Goal: Find specific page/section: Find specific page/section

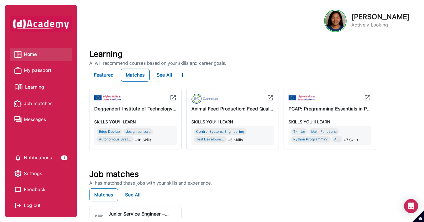
click at [41, 90] on span "Learning" at bounding box center [34, 87] width 19 height 9
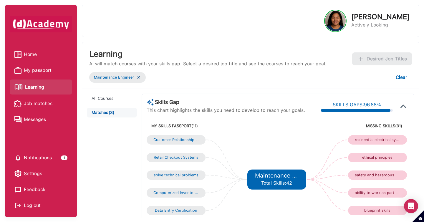
click at [42, 72] on span "My passport" at bounding box center [38, 70] width 28 height 9
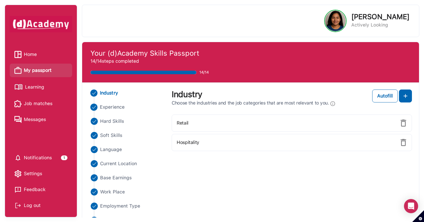
click at [122, 106] on span "Experience" at bounding box center [112, 107] width 25 height 7
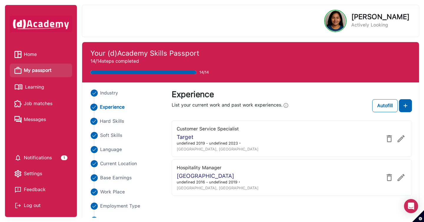
click at [117, 120] on span "Hard Skills" at bounding box center [112, 121] width 24 height 7
